Goal: Task Accomplishment & Management: Complete application form

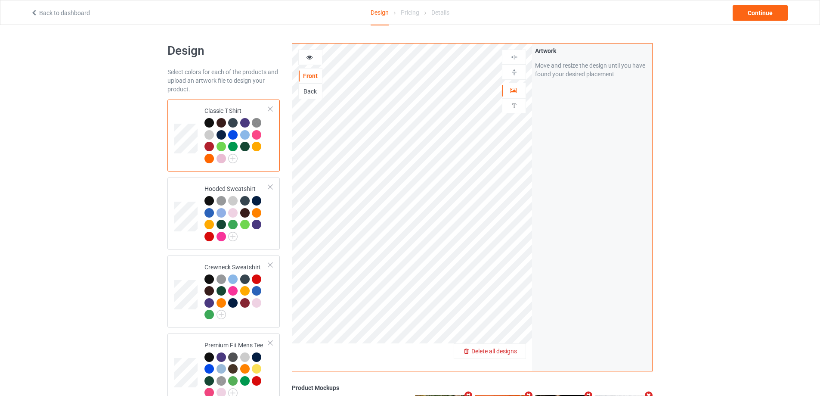
click at [515, 350] on span "Delete all designs" at bounding box center [494, 350] width 46 height 7
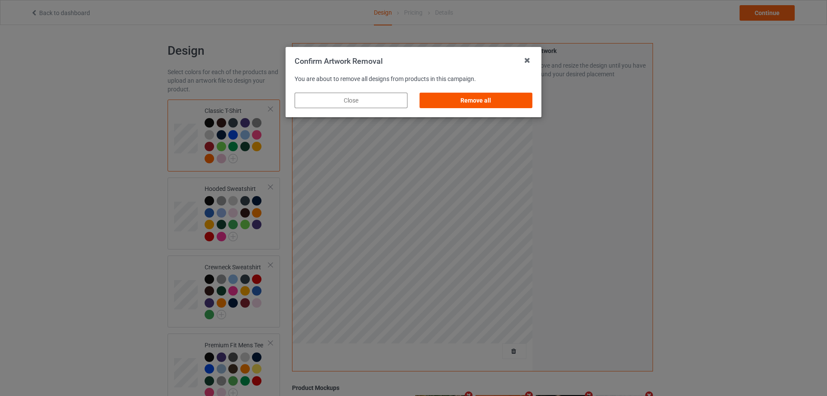
click at [465, 96] on div "Remove all" at bounding box center [475, 100] width 113 height 15
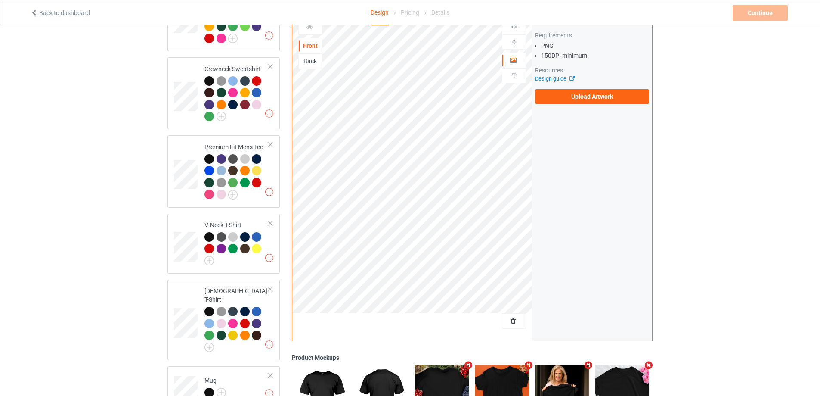
scroll to position [105, 0]
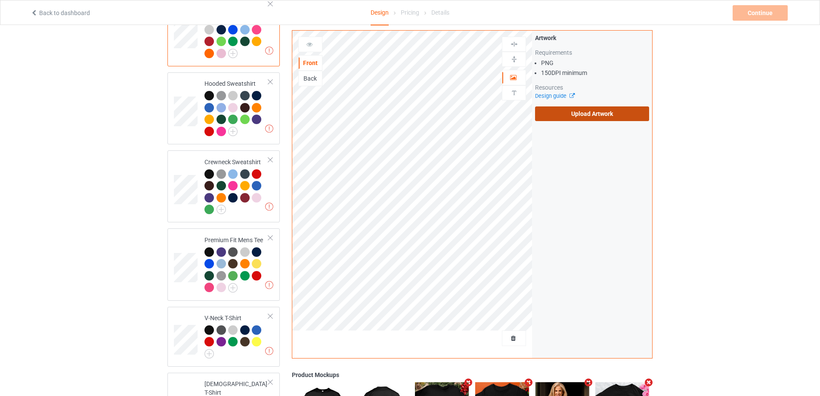
click at [576, 117] on label "Upload Artwork" at bounding box center [592, 113] width 114 height 15
click at [0, 0] on input "Upload Artwork" at bounding box center [0, 0] width 0 height 0
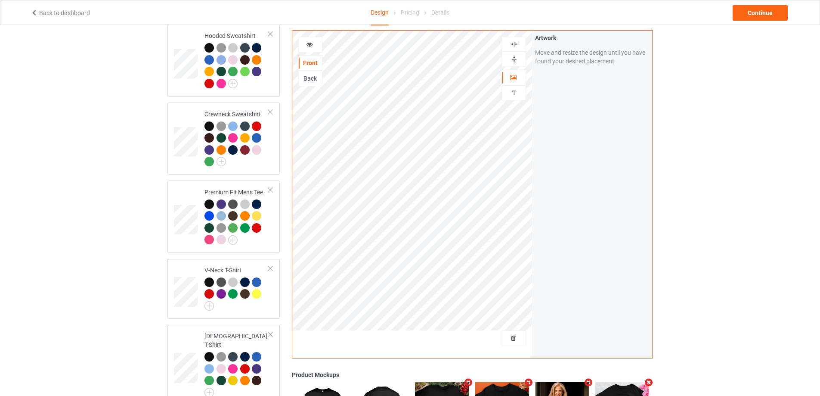
scroll to position [320, 0]
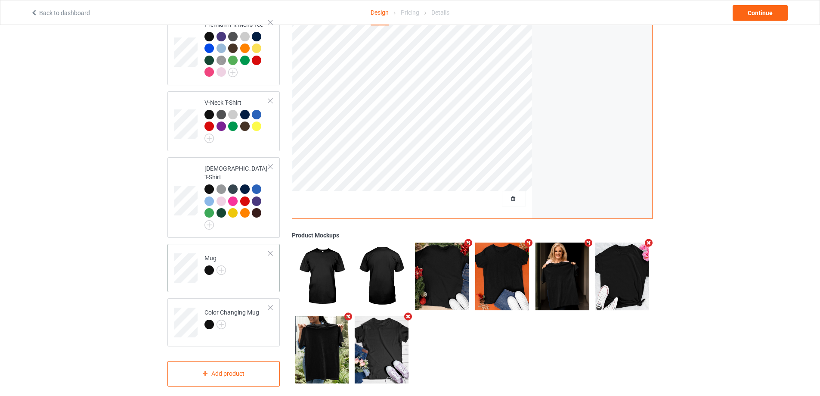
drag, startPoint x: 239, startPoint y: 271, endPoint x: 248, endPoint y: 268, distance: 10.1
click at [238, 271] on td "Mug" at bounding box center [237, 265] width 74 height 36
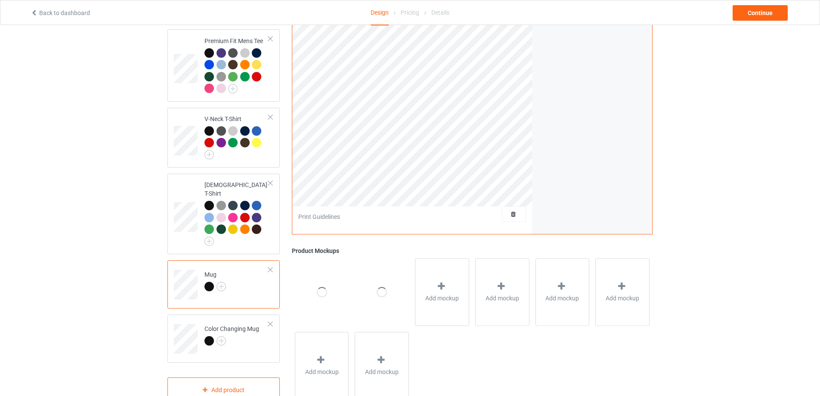
scroll to position [148, 0]
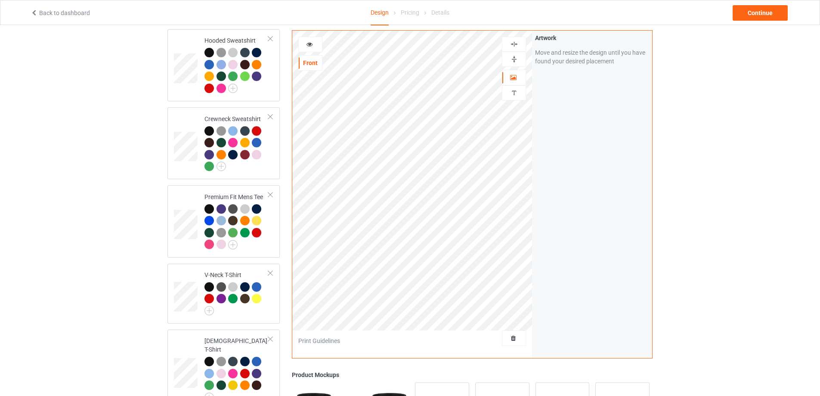
click at [512, 60] on img at bounding box center [514, 59] width 8 height 8
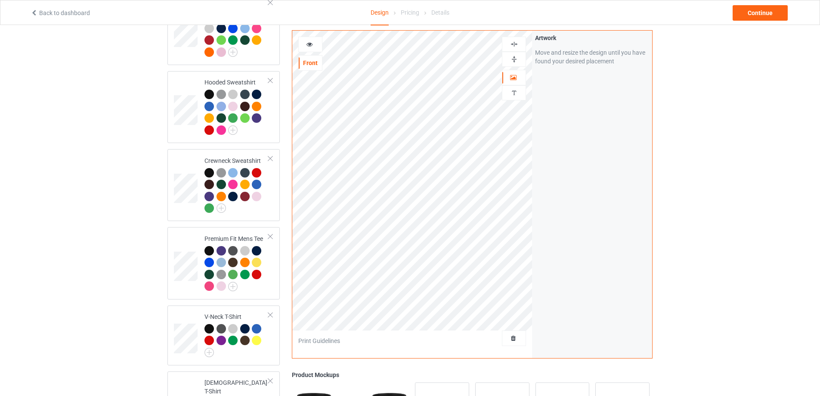
scroll to position [105, 0]
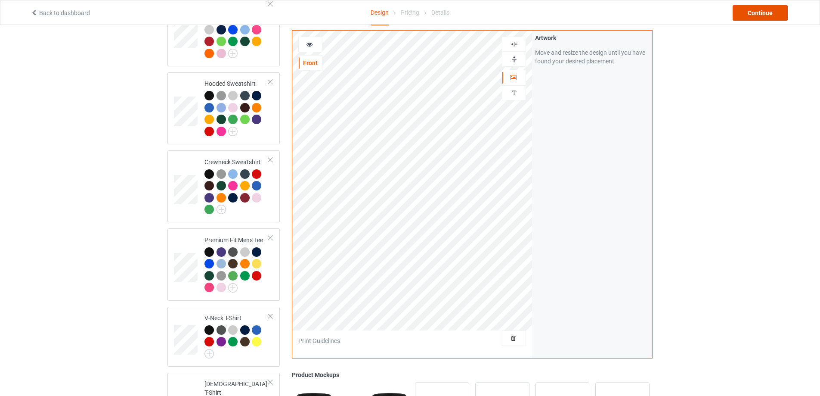
click at [758, 14] on div "Continue" at bounding box center [760, 12] width 55 height 15
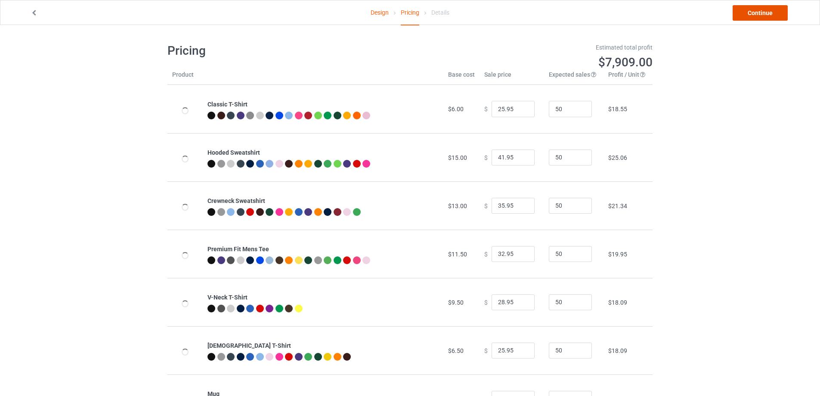
click at [758, 14] on link "Continue" at bounding box center [760, 12] width 55 height 15
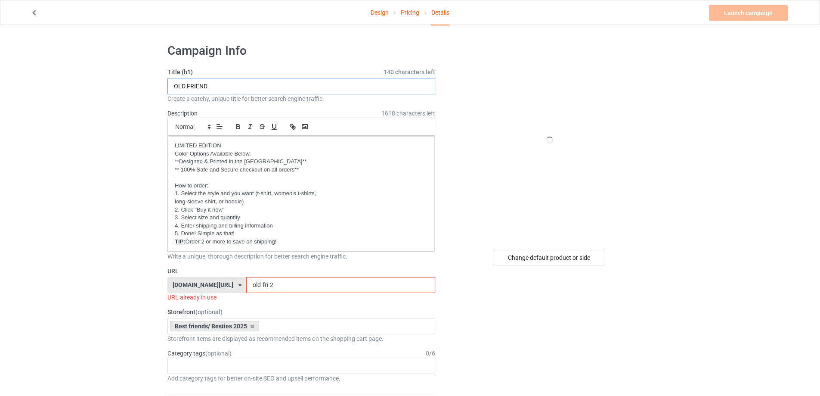
drag, startPoint x: 223, startPoint y: 85, endPoint x: 151, endPoint y: 81, distance: 72.5
type input "Let it Boo"
drag, startPoint x: 275, startPoint y: 285, endPoint x: 214, endPoint y: 283, distance: 60.7
click at [214, 283] on div "[DOMAIN_NAME][URL] [DOMAIN_NAME][URL] [DOMAIN_NAME][URL] [DOMAIN_NAME][URL] [DO…" at bounding box center [301, 285] width 268 height 16
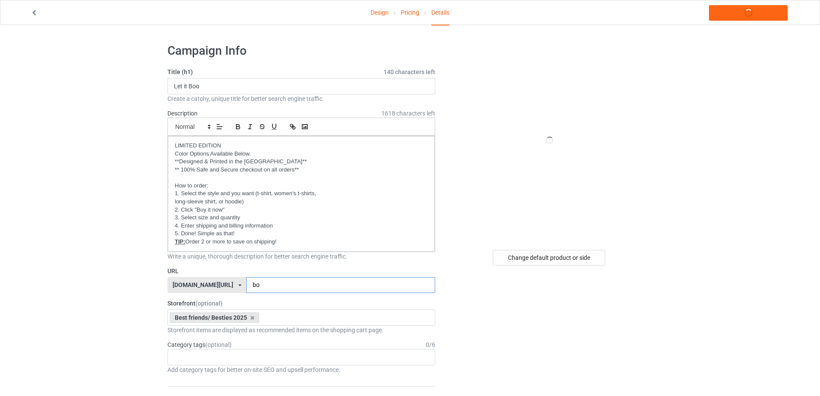
type input "b"
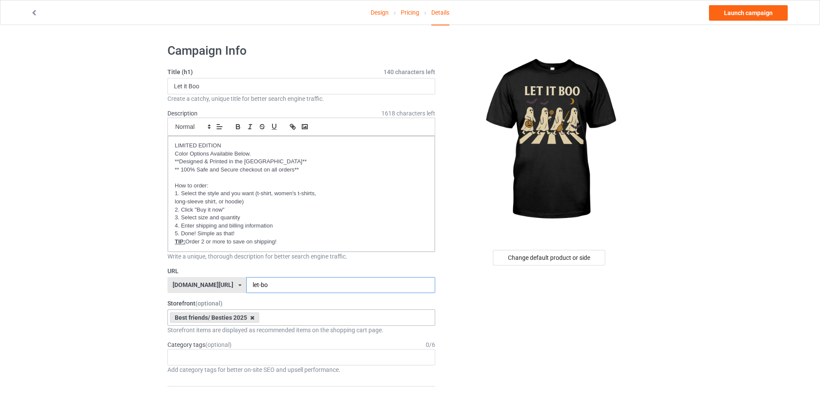
type input "let-bo"
click at [251, 316] on icon at bounding box center [252, 318] width 4 height 6
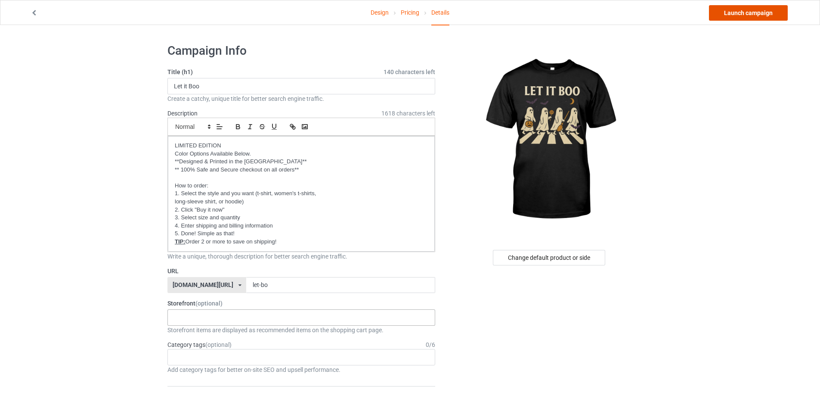
click at [760, 15] on link "Launch campaign" at bounding box center [748, 12] width 79 height 15
